Goal: Register for event/course

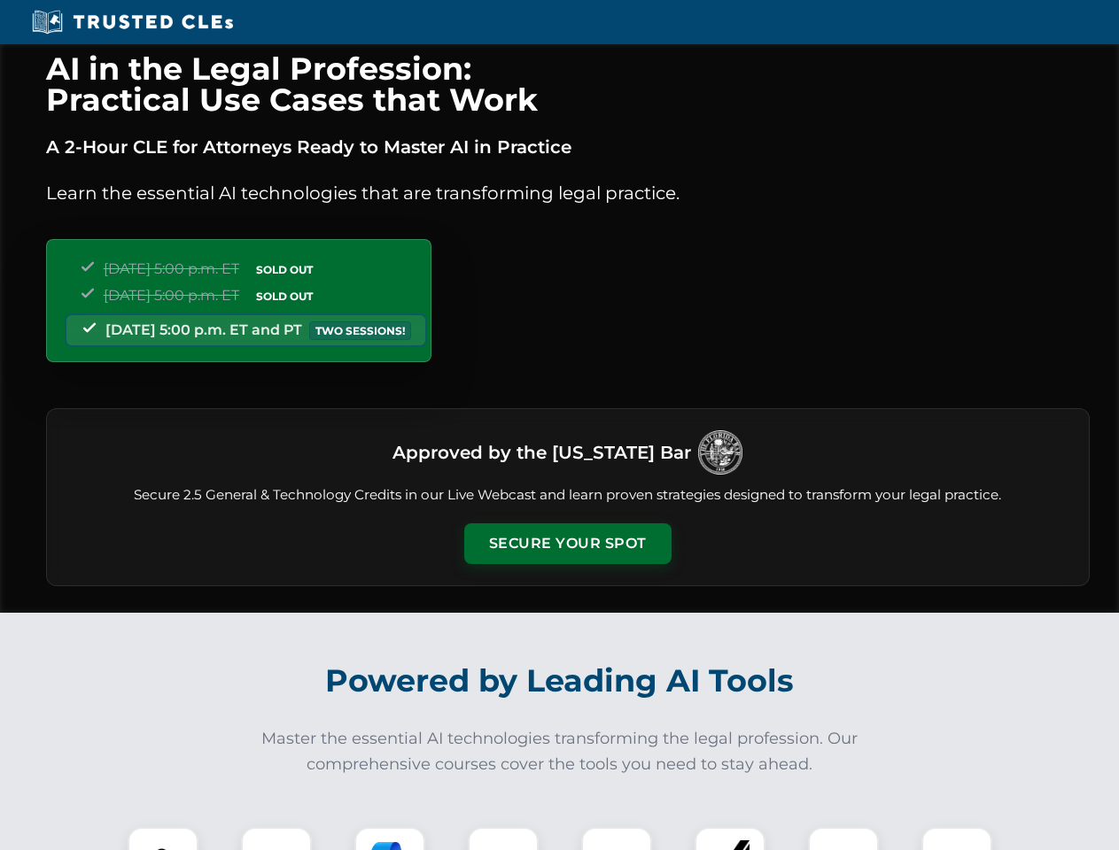
click at [567, 544] on button "Secure Your Spot" at bounding box center [567, 543] width 207 height 41
click at [163, 839] on img at bounding box center [162, 862] width 51 height 51
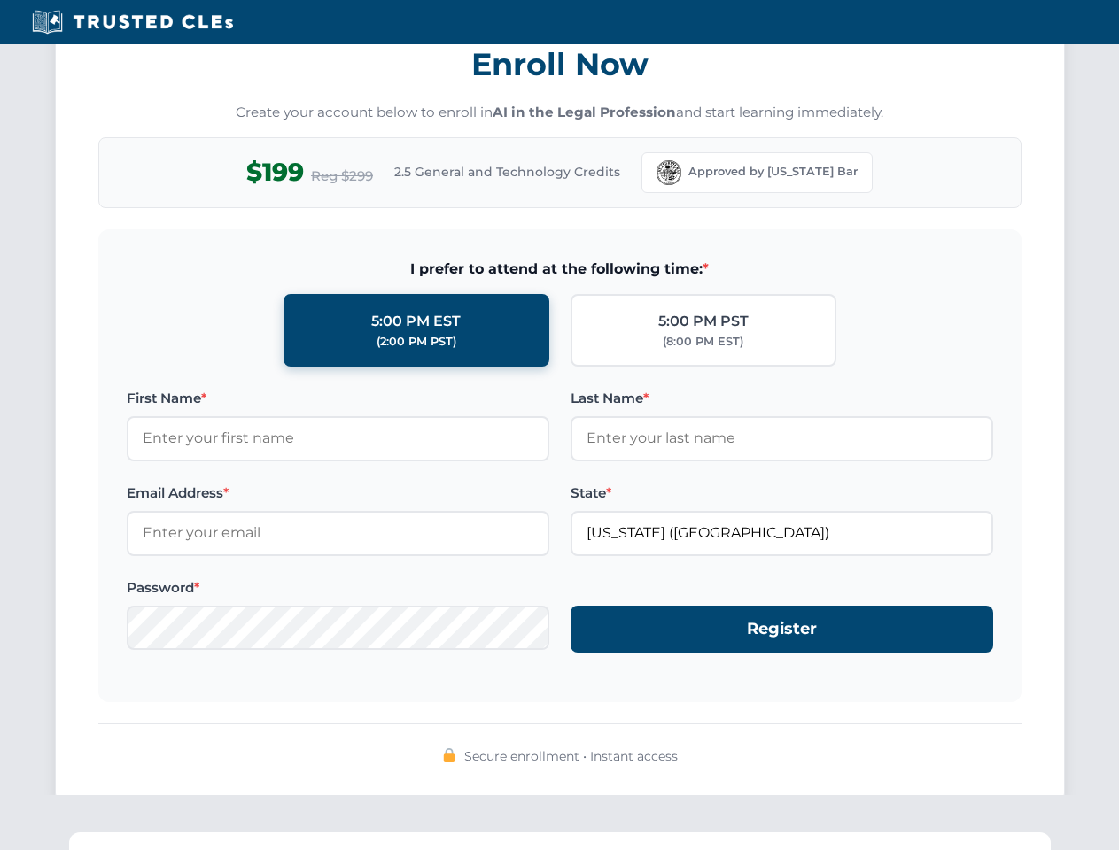
scroll to position [1738, 0]
